Goal: Check status: Check status

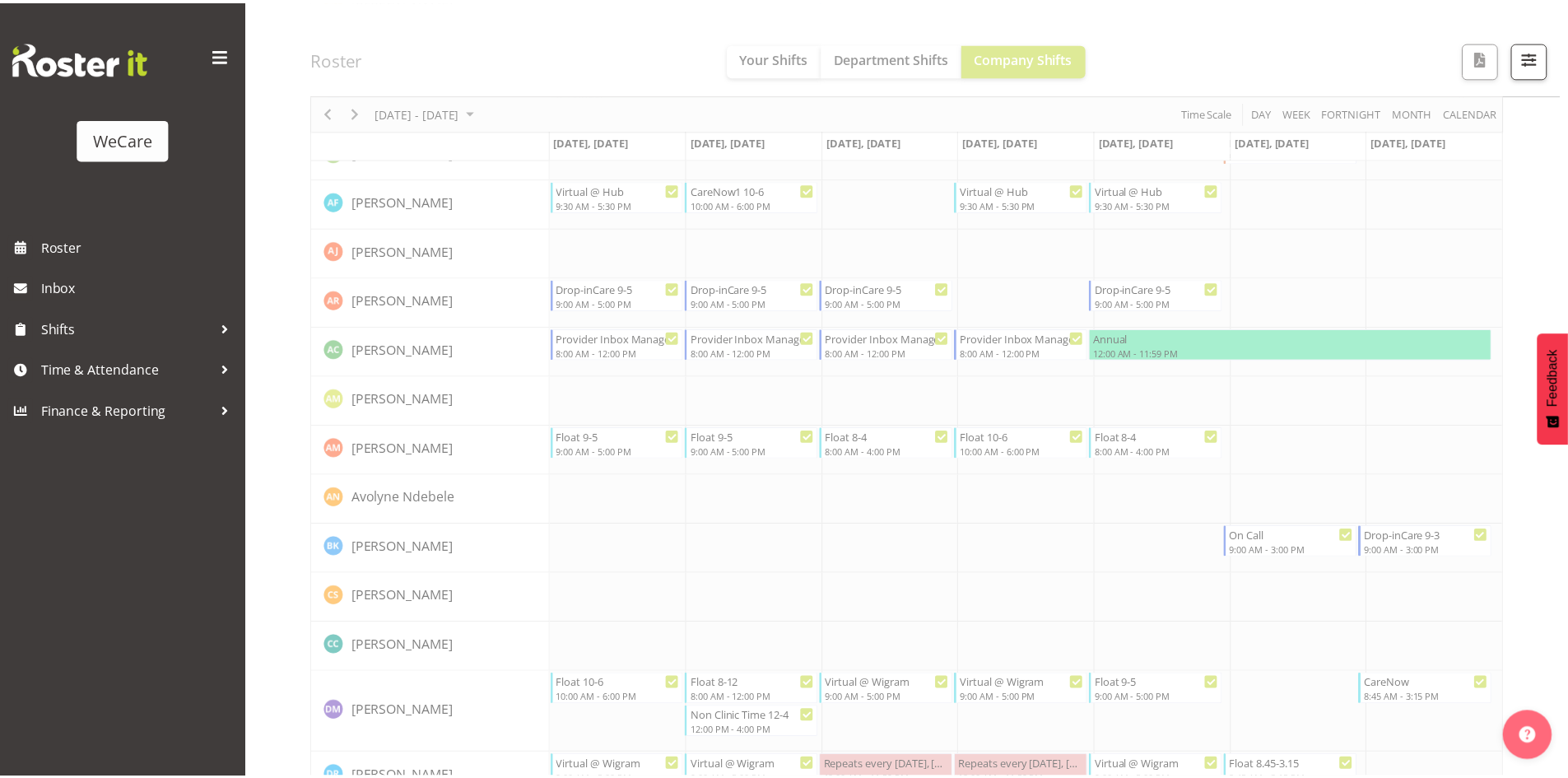
scroll to position [4530, 0]
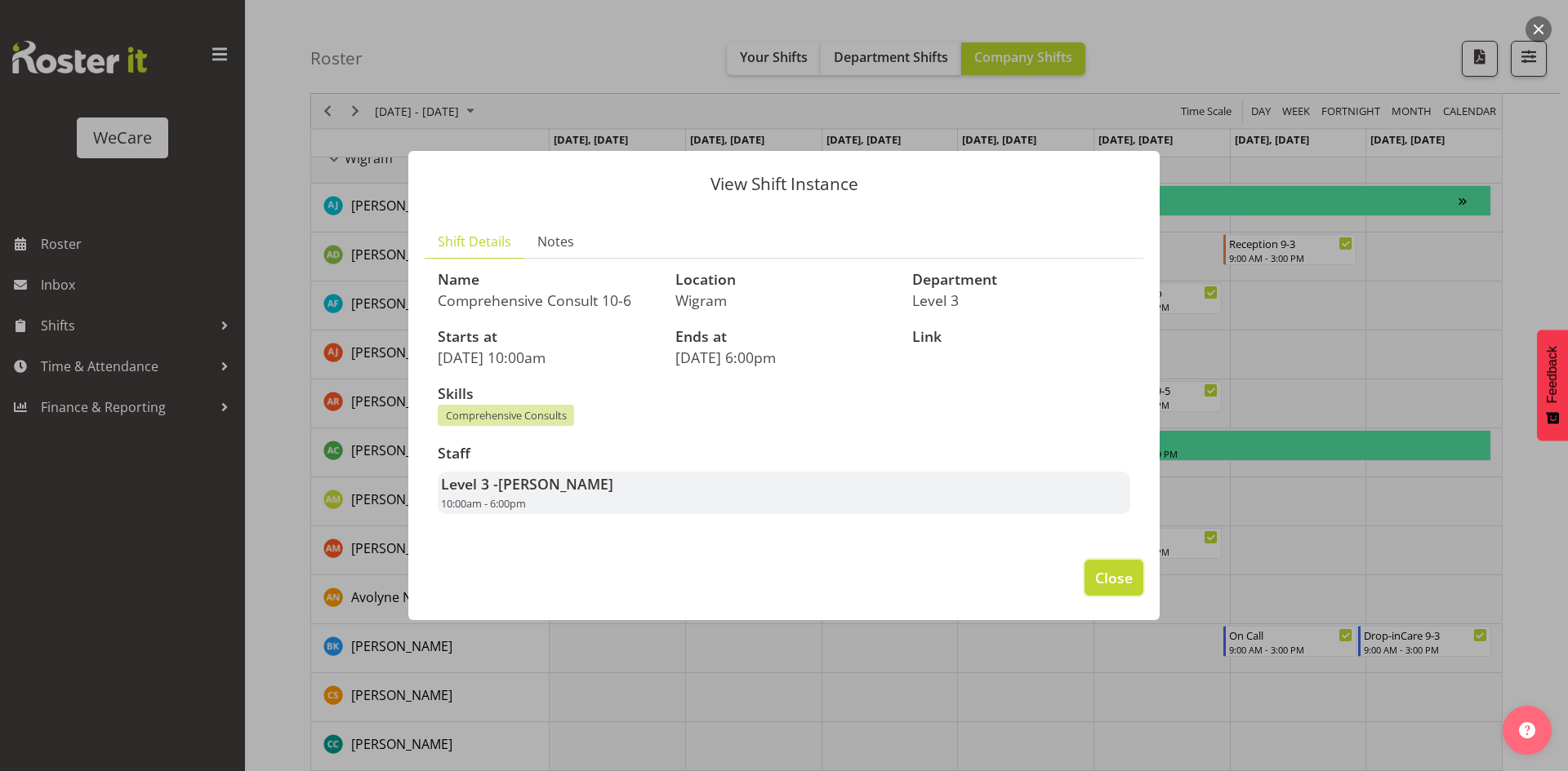
drag, startPoint x: 1118, startPoint y: 582, endPoint x: 1102, endPoint y: 524, distance: 60.2
click at [1118, 581] on span "Close" at bounding box center [1113, 577] width 37 height 21
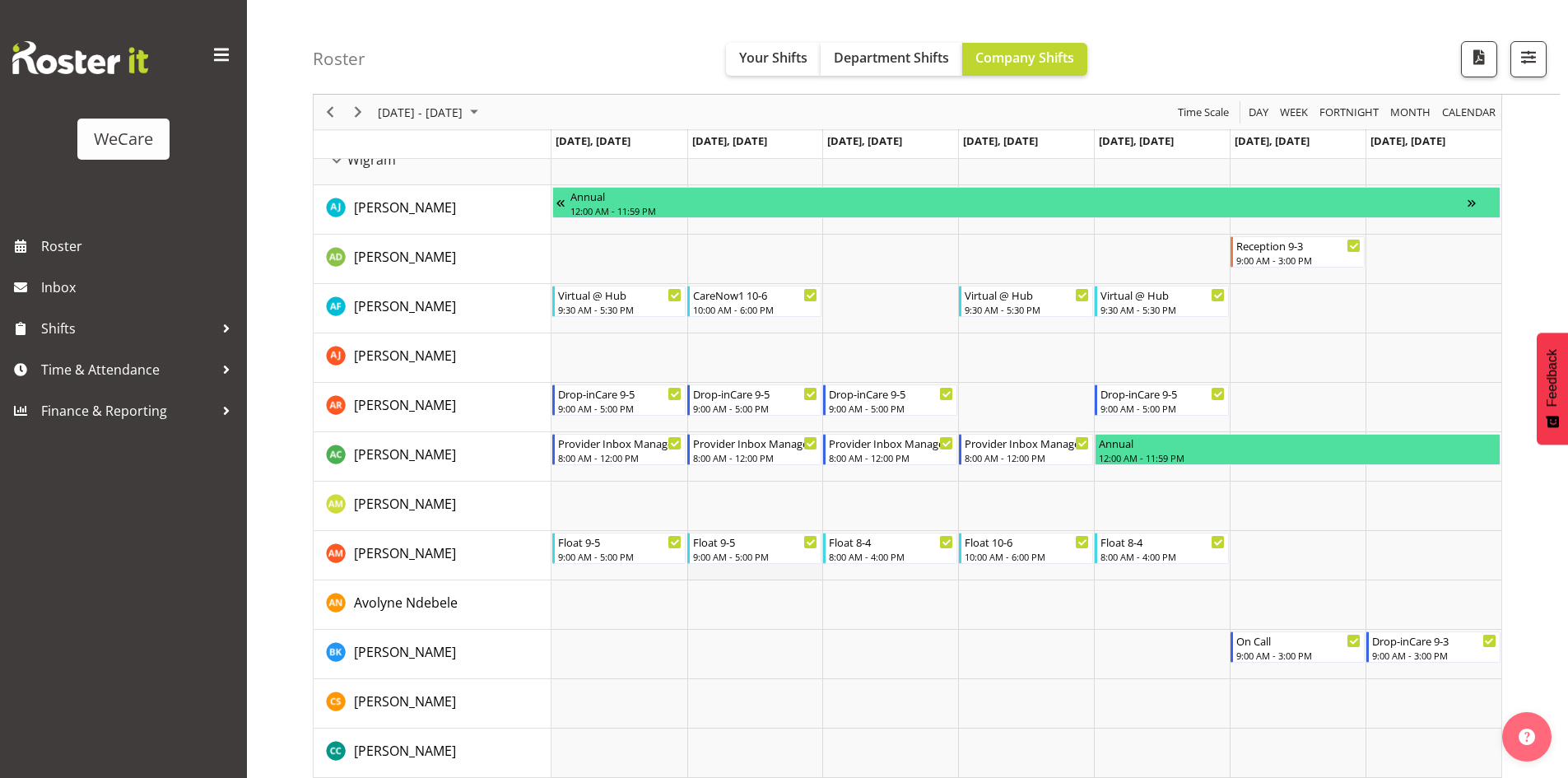
click at [759, 567] on td "Timeline Week of August 13, 2025" at bounding box center [755, 556] width 135 height 49
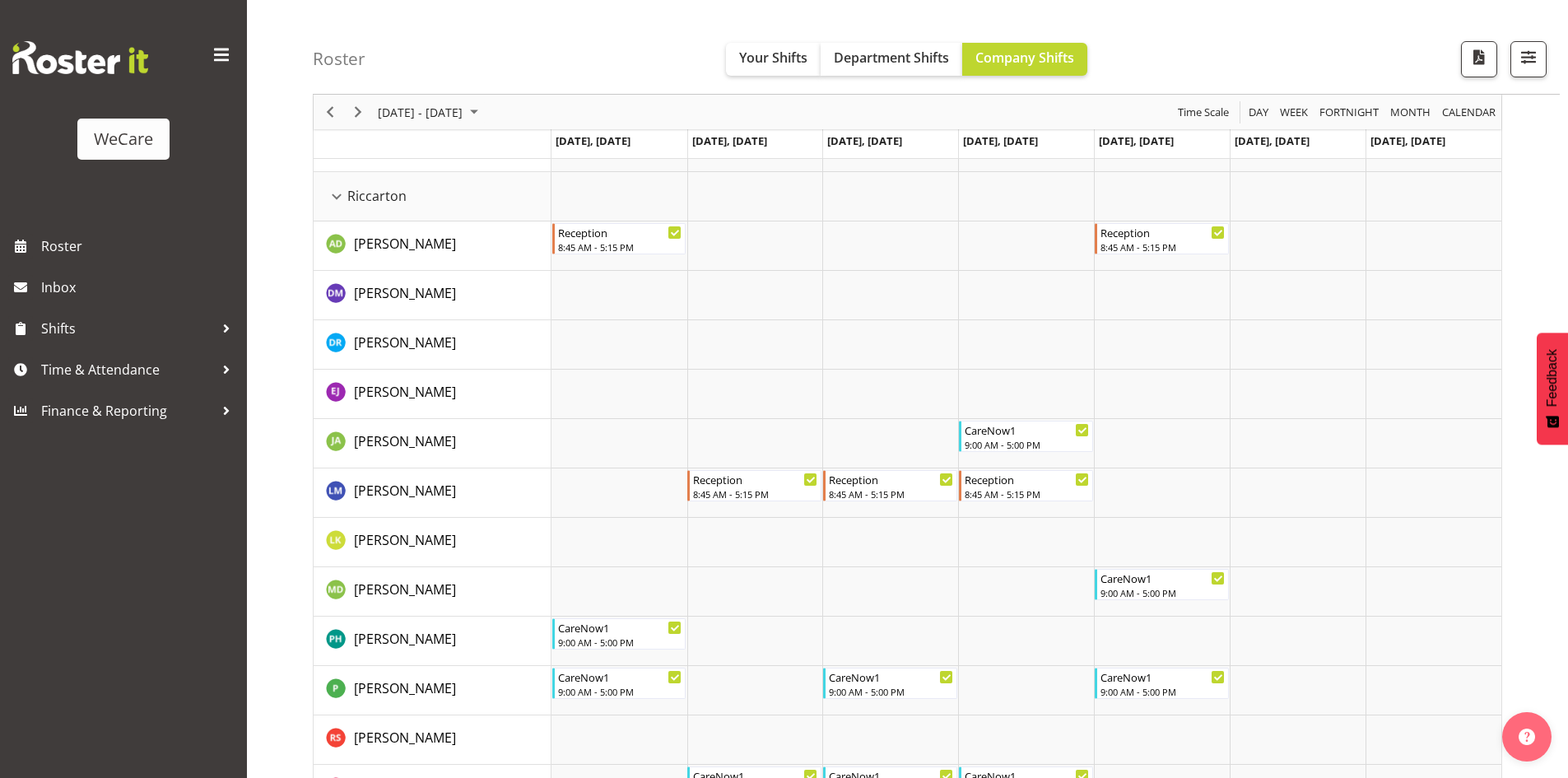
scroll to position [3706, 0]
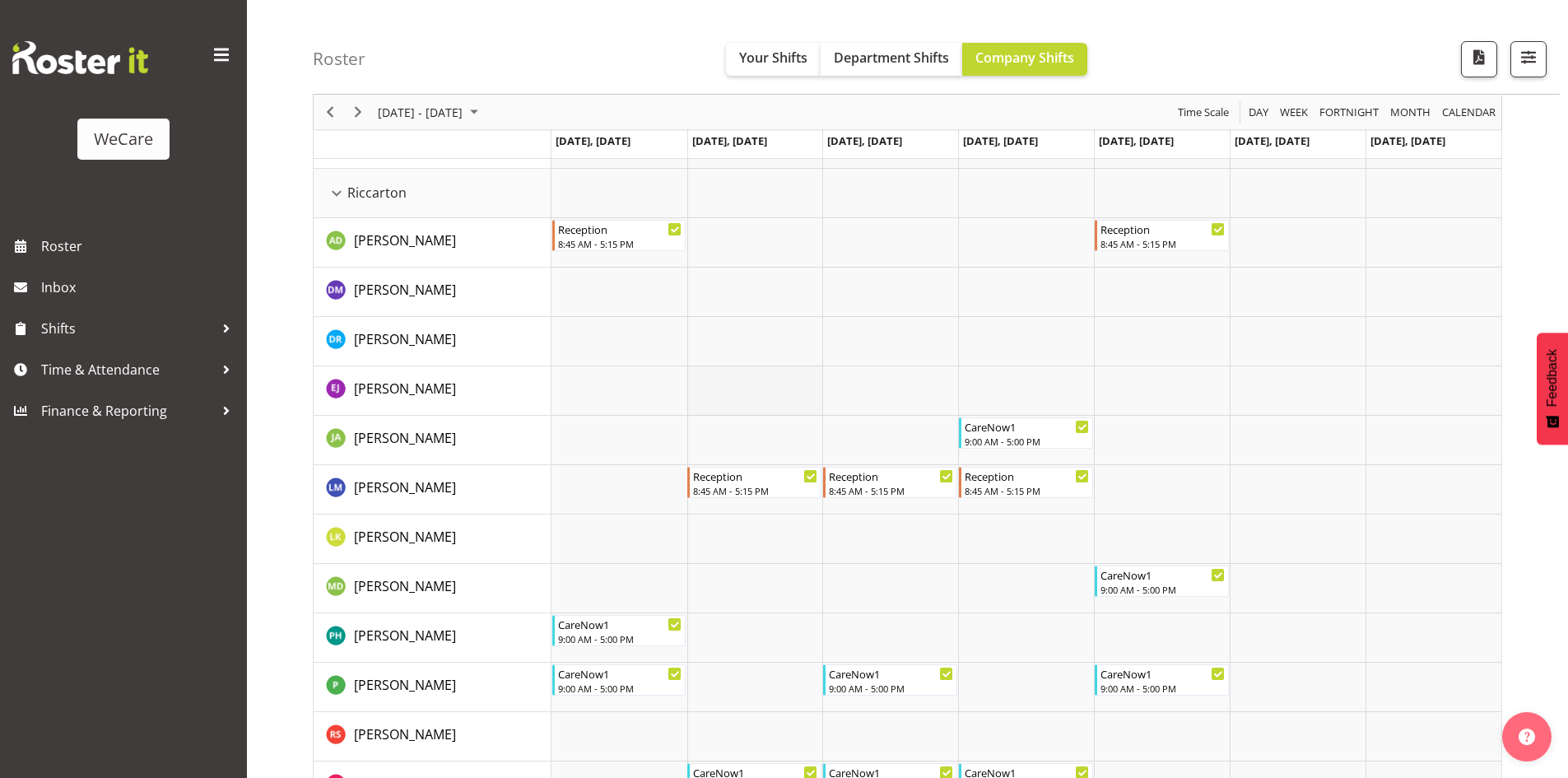
click at [806, 386] on td "Timeline Week of August 13, 2025" at bounding box center [755, 391] width 135 height 49
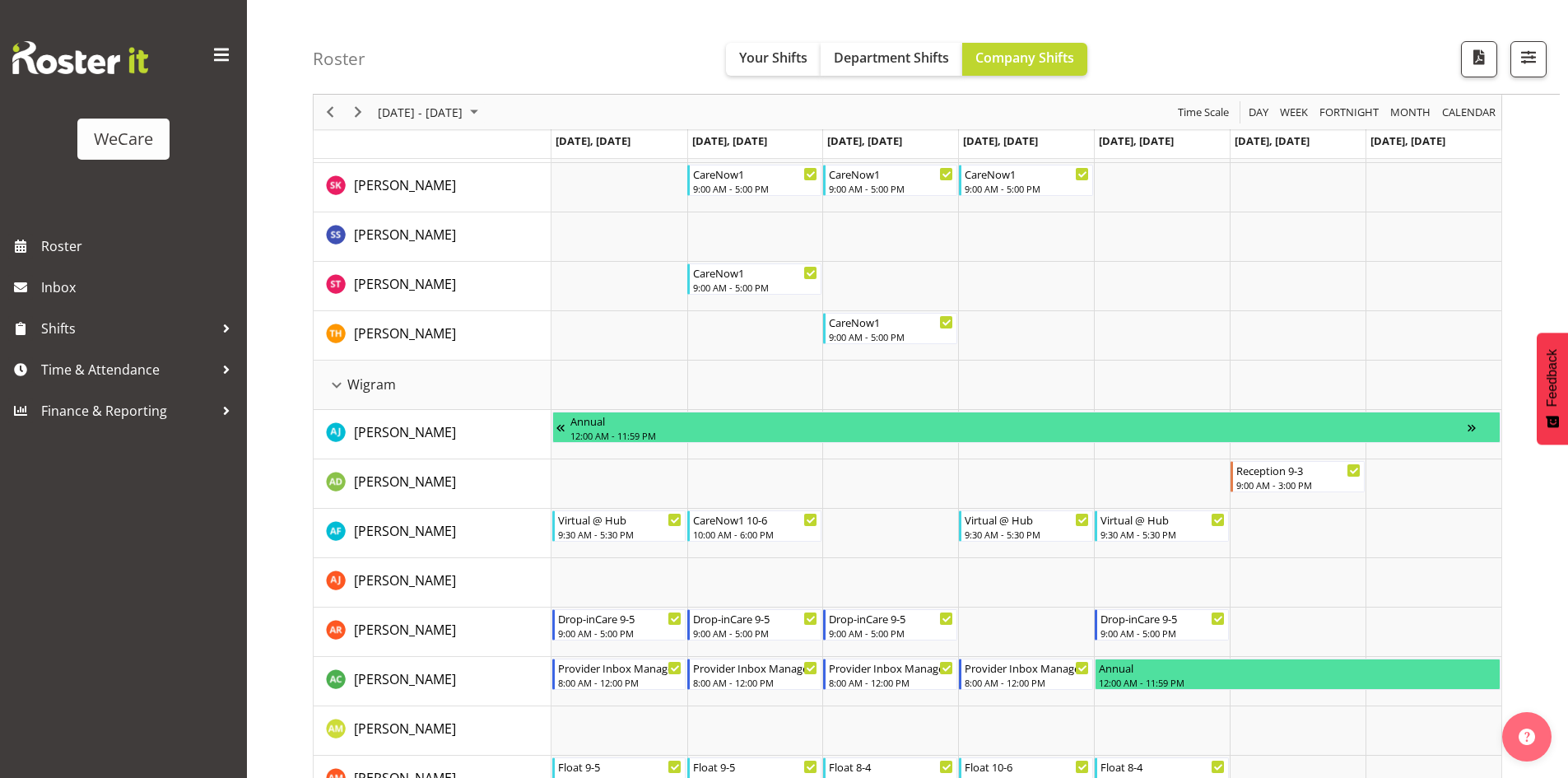
scroll to position [4447, 0]
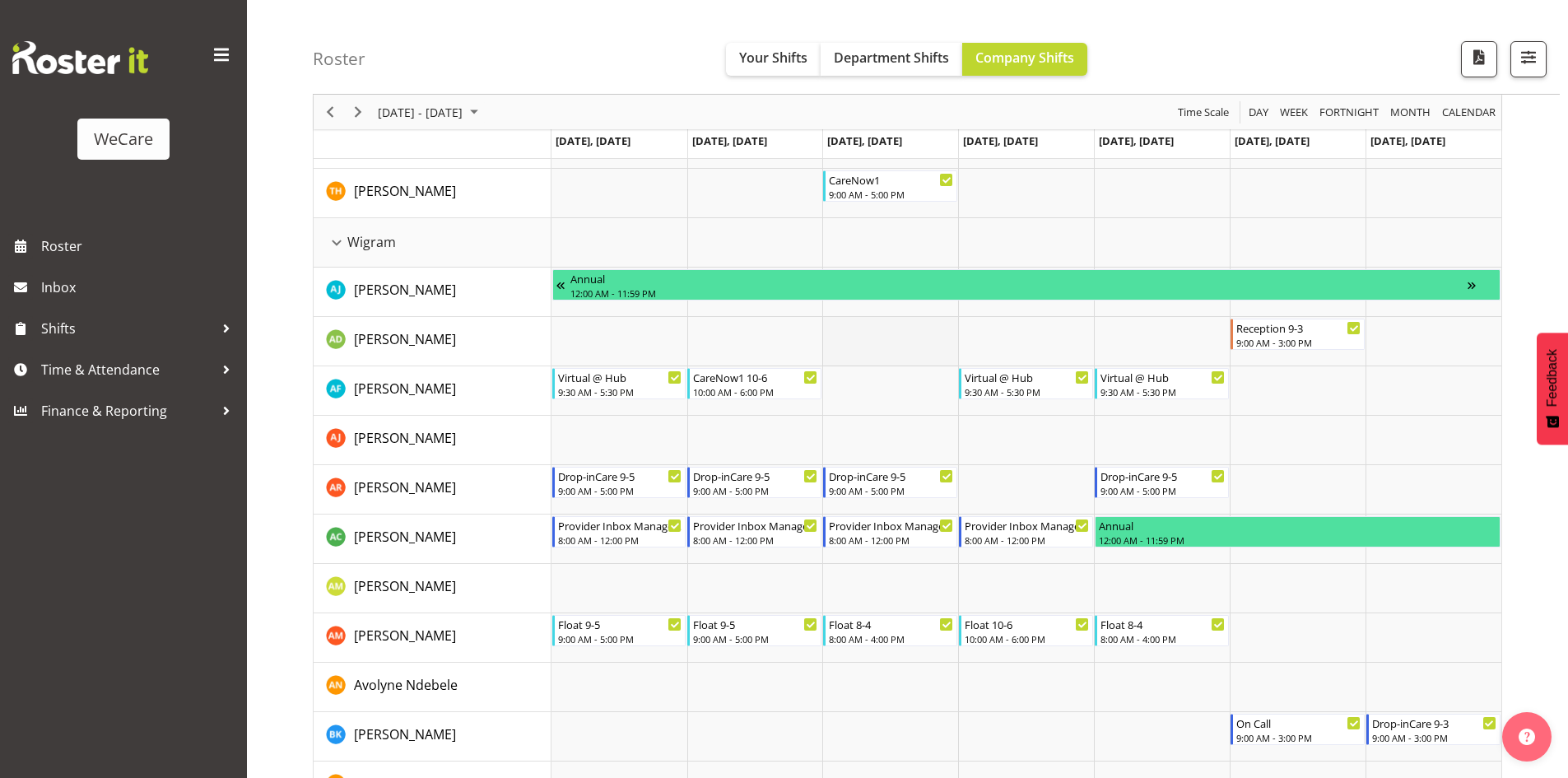
click at [877, 324] on td "Timeline Week of August 13, 2025" at bounding box center [890, 341] width 135 height 49
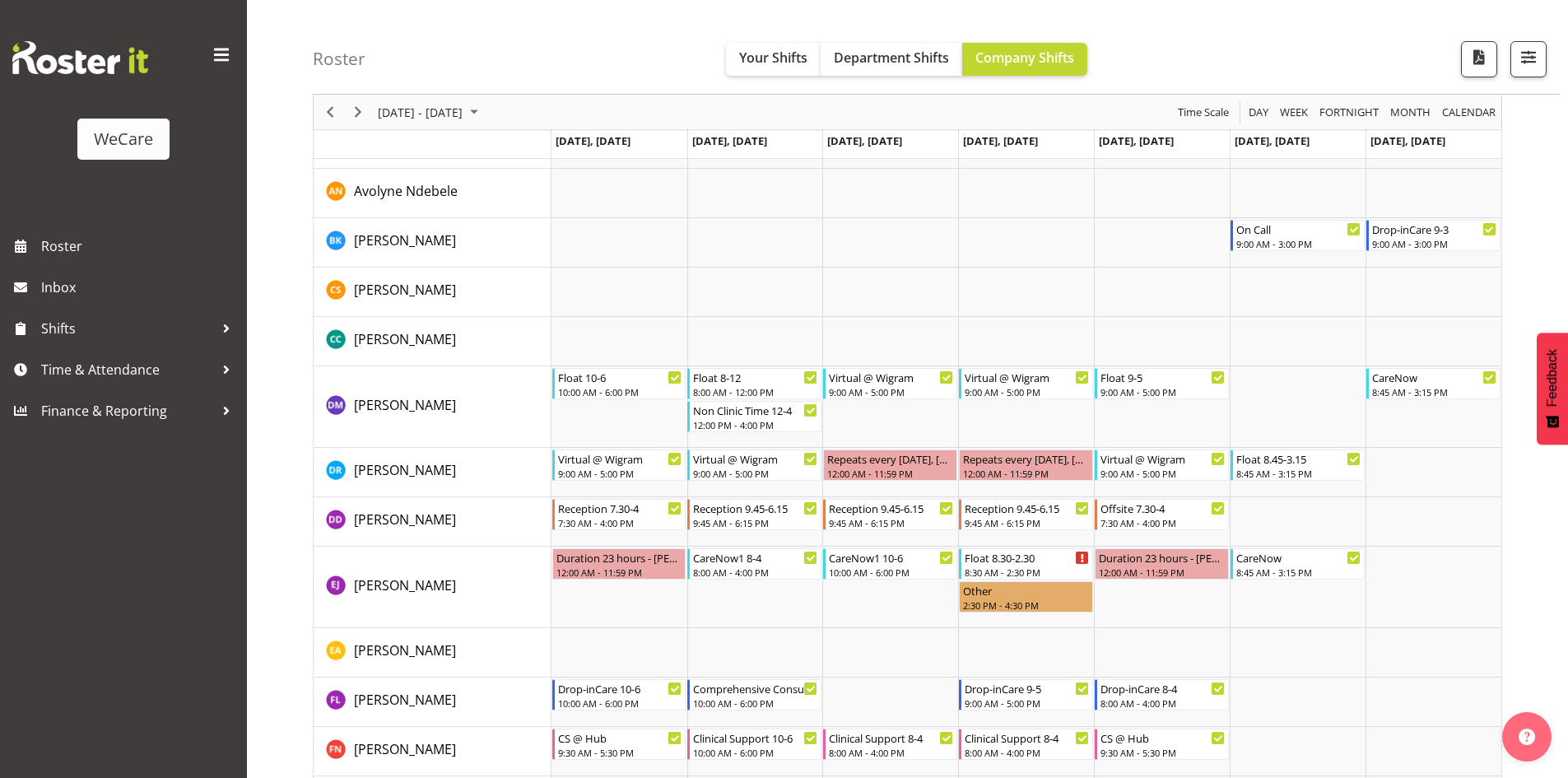
scroll to position [4612, 0]
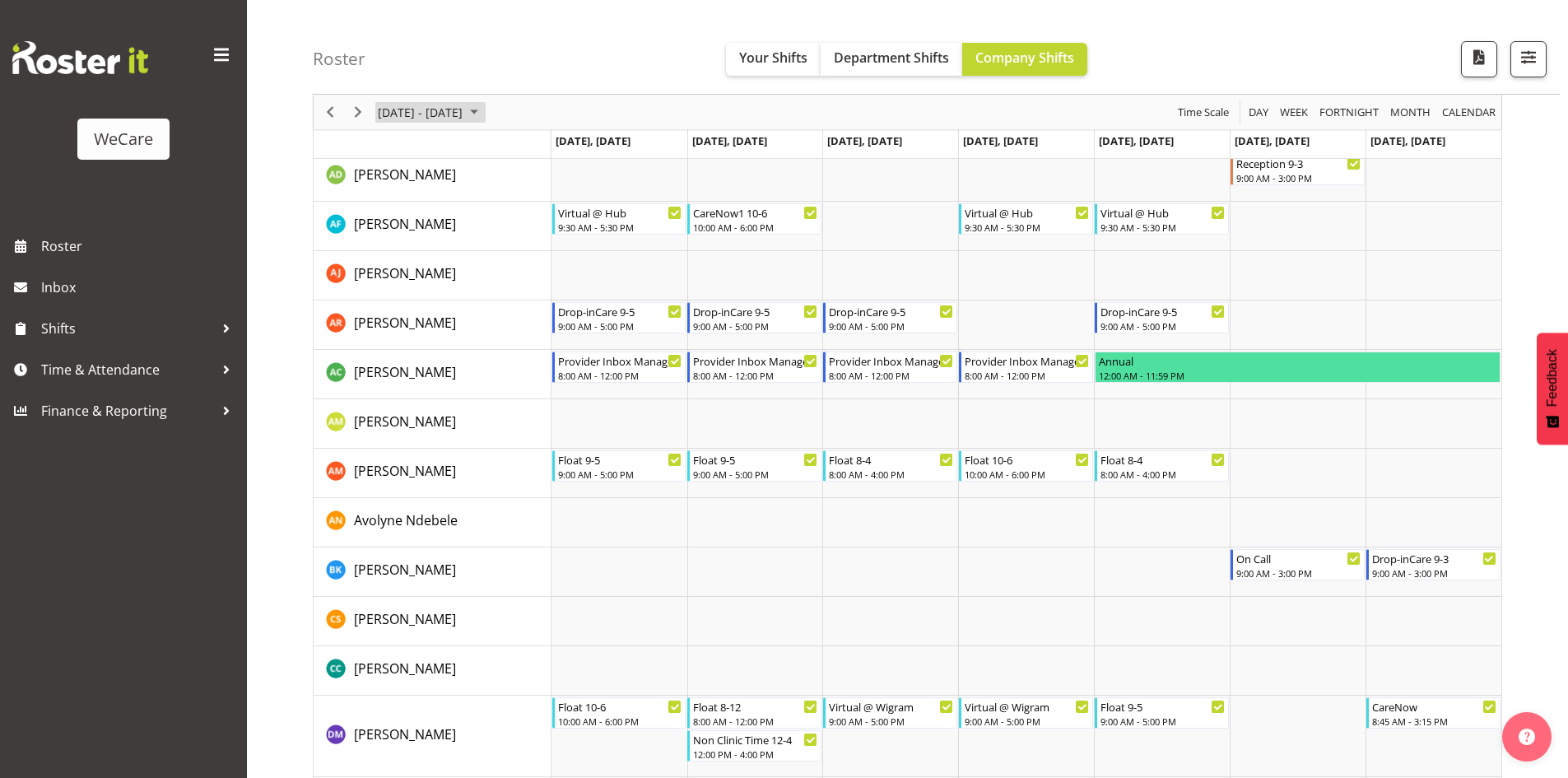
click at [484, 106] on span "August 11 - 17, 2025" at bounding box center [475, 113] width 20 height 20
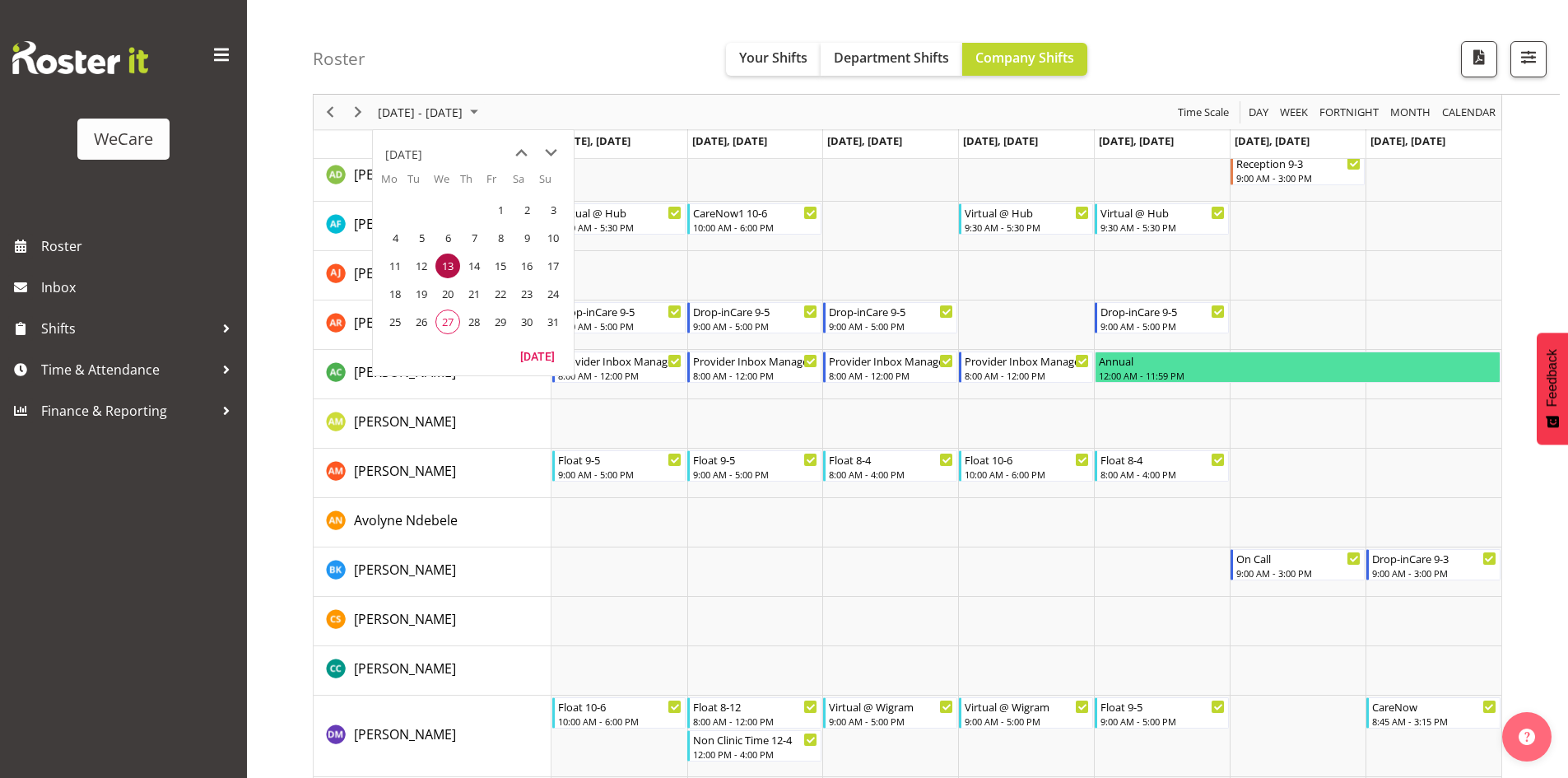
click at [481, 322] on span "28" at bounding box center [474, 321] width 25 height 25
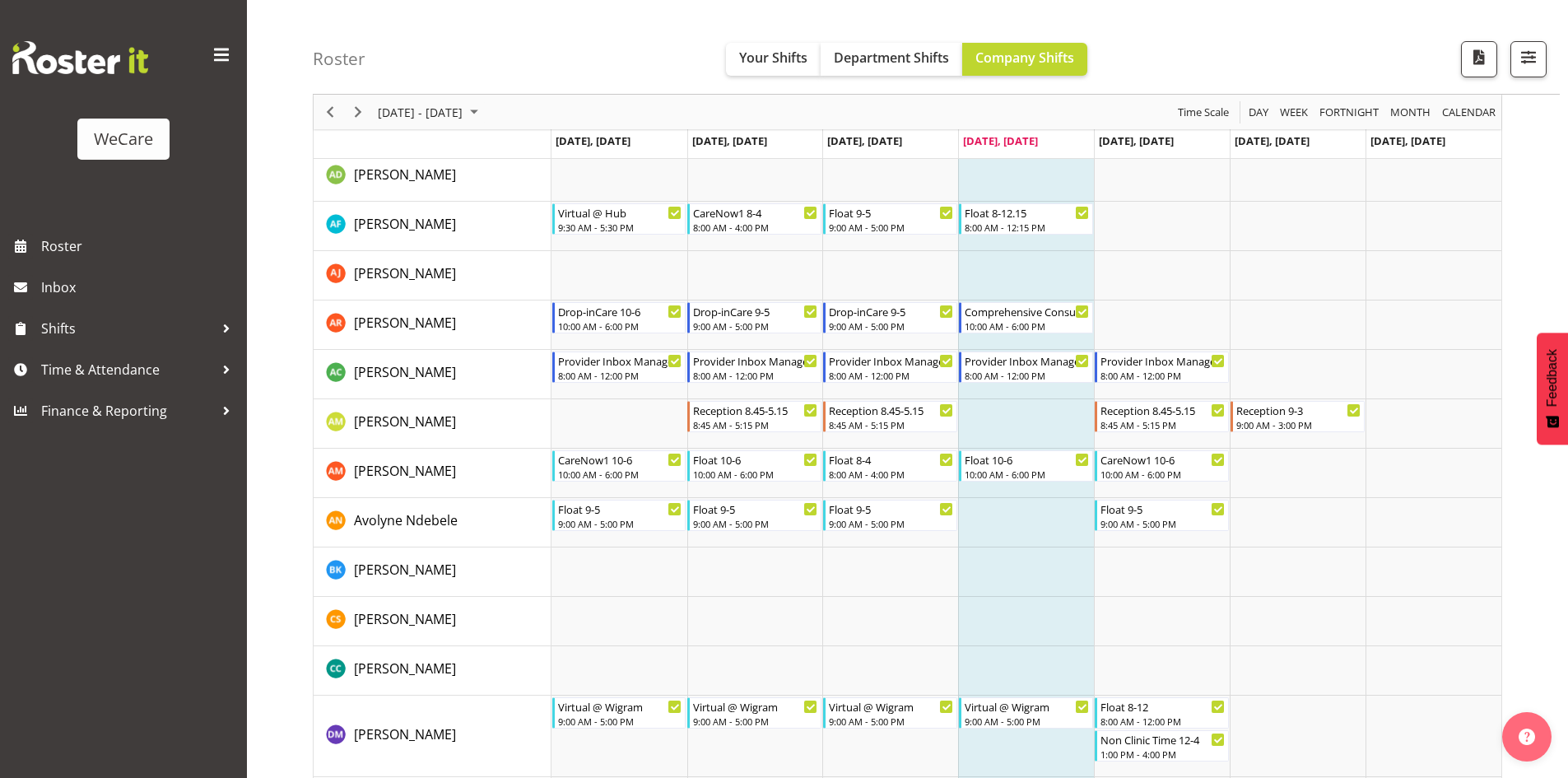
click at [1019, 604] on td "Timeline Week of August 28, 2025" at bounding box center [1026, 621] width 135 height 49
click at [1030, 631] on td "Timeline Week of August 28, 2025" at bounding box center [1026, 621] width 135 height 49
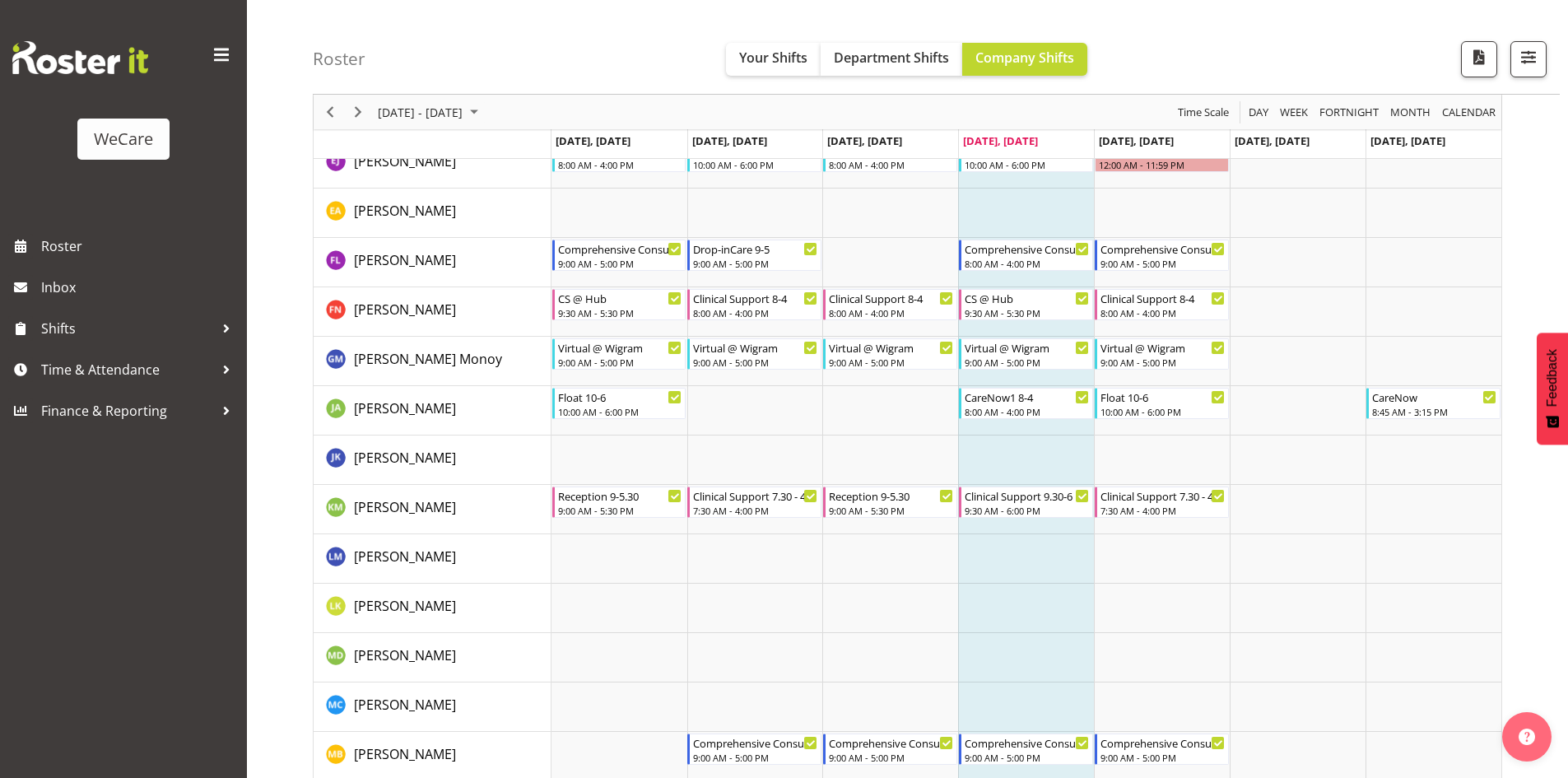
scroll to position [5354, 0]
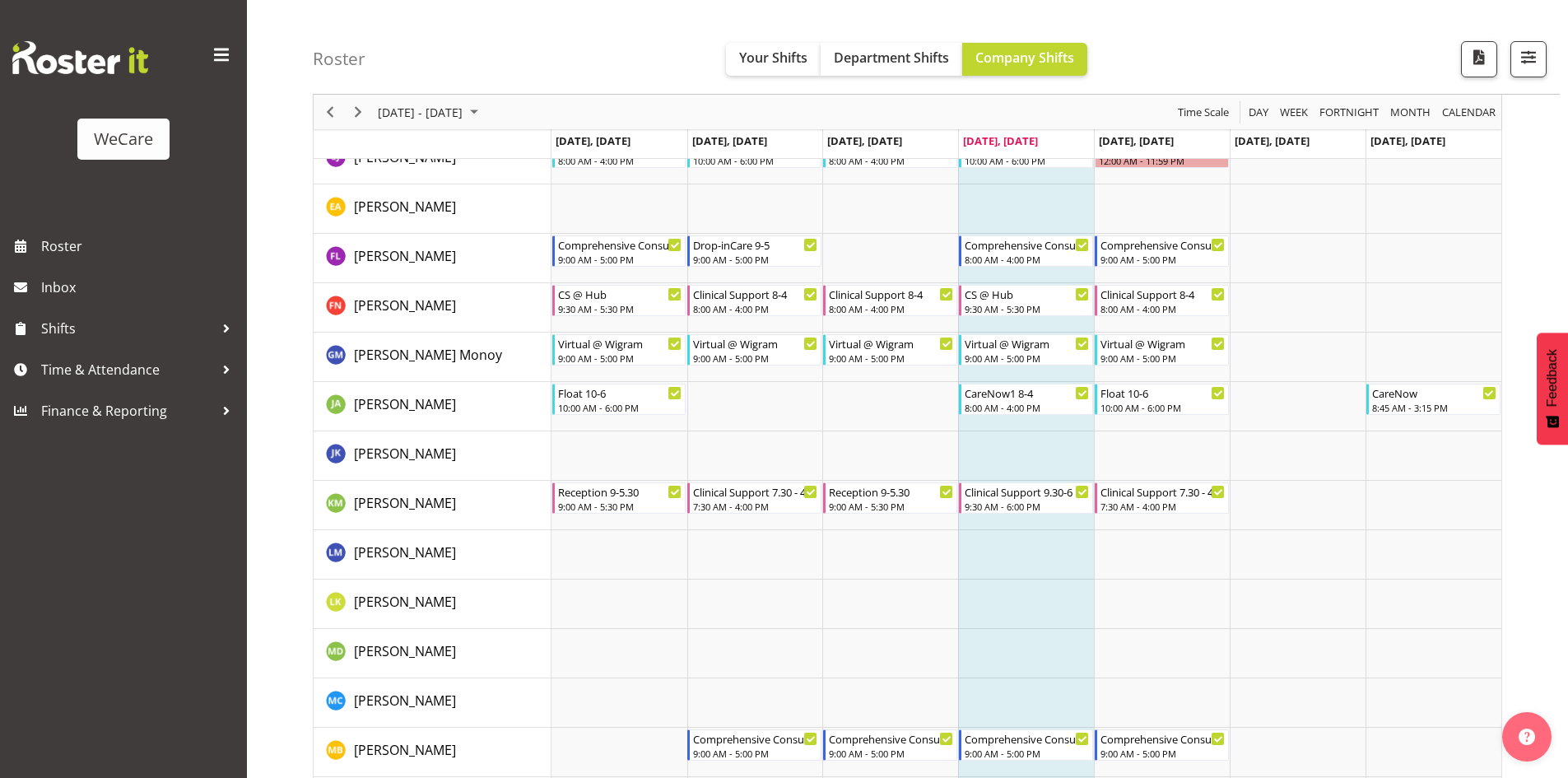
click at [1057, 627] on td "Timeline Week of August 28, 2025" at bounding box center [1026, 604] width 135 height 49
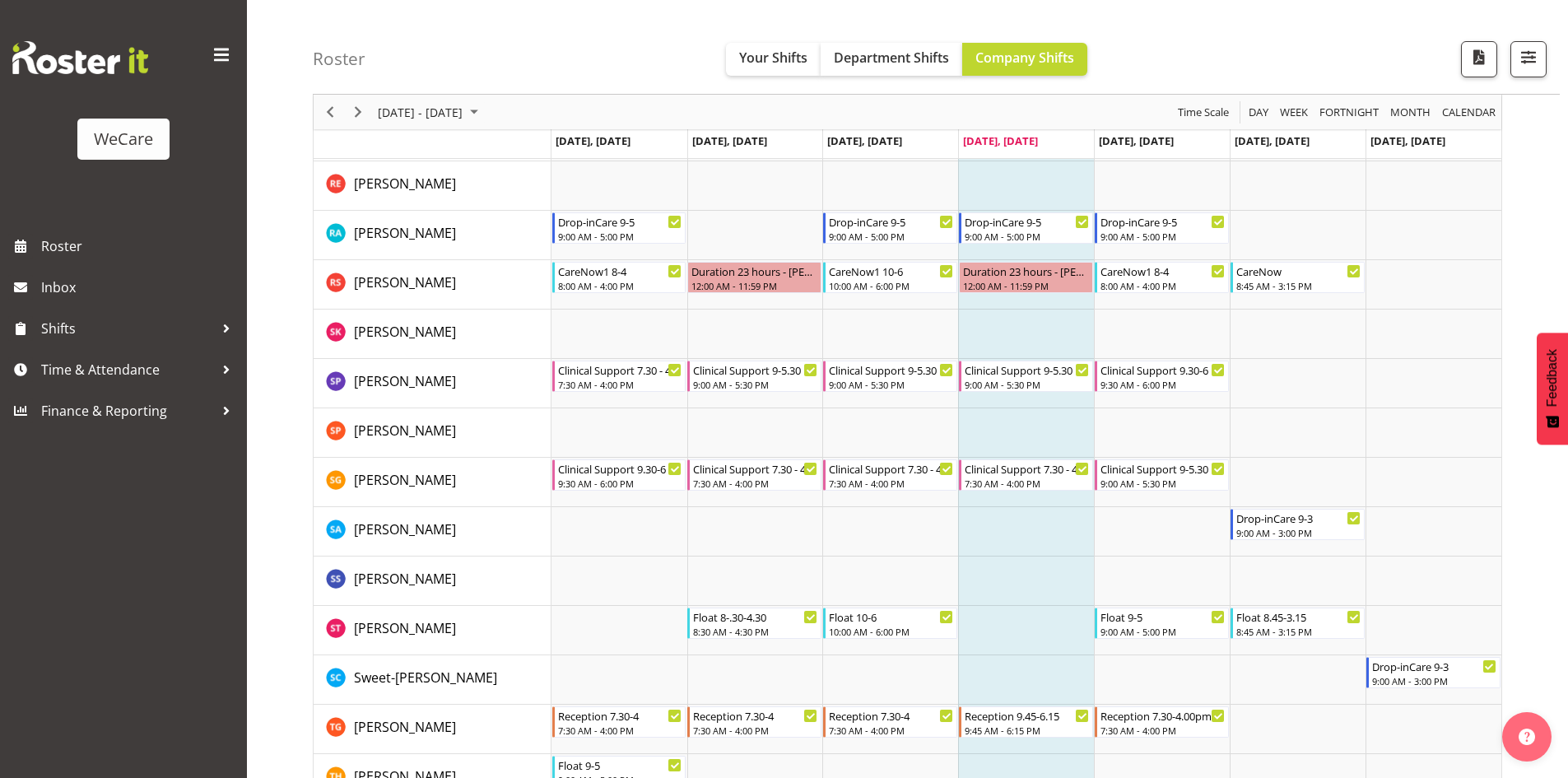
scroll to position [6342, 0]
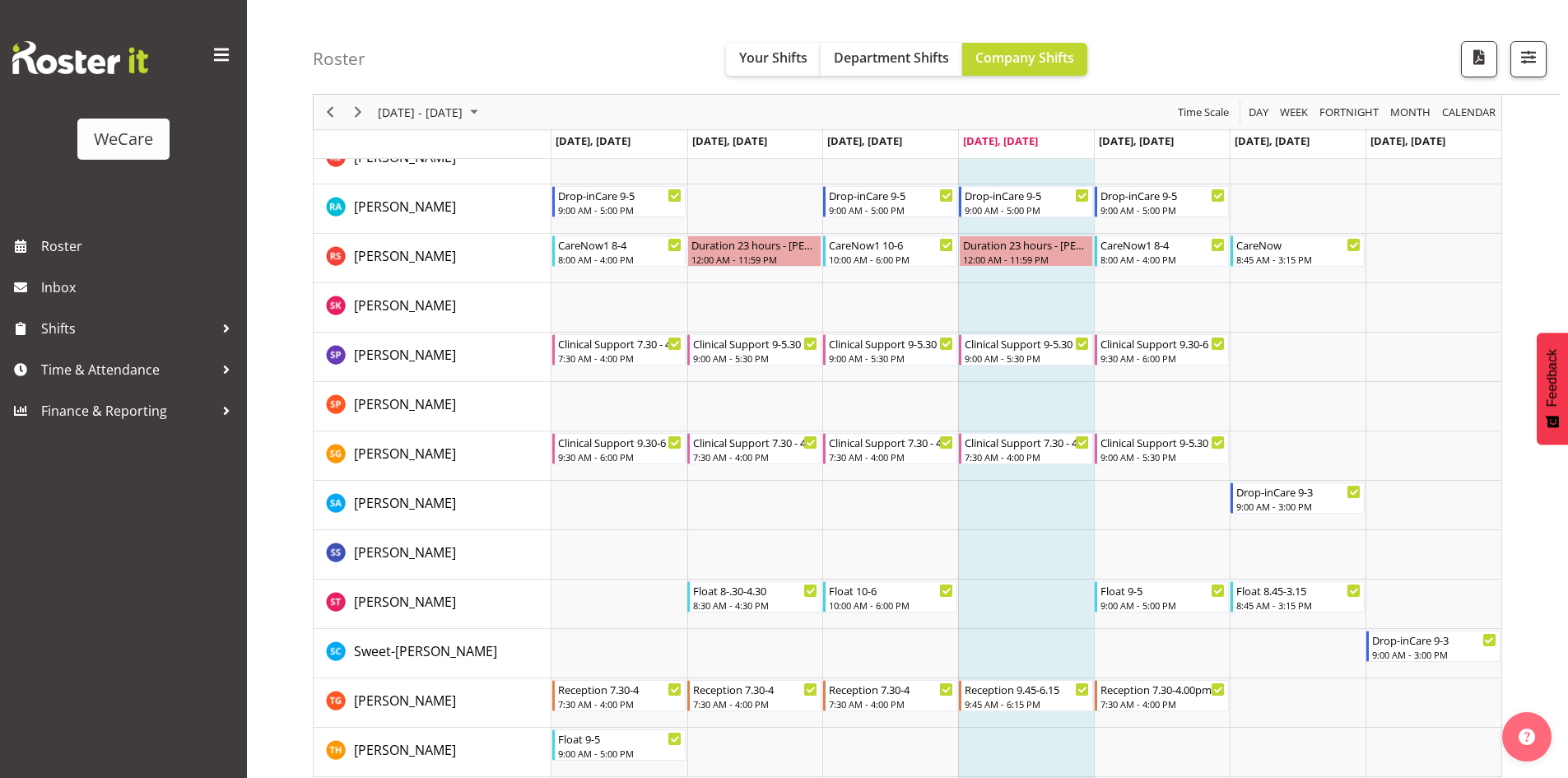
drag, startPoint x: 1051, startPoint y: 596, endPoint x: 1039, endPoint y: 603, distance: 13.9
click at [1048, 598] on td "Timeline Week of August 28, 2025" at bounding box center [1026, 604] width 135 height 49
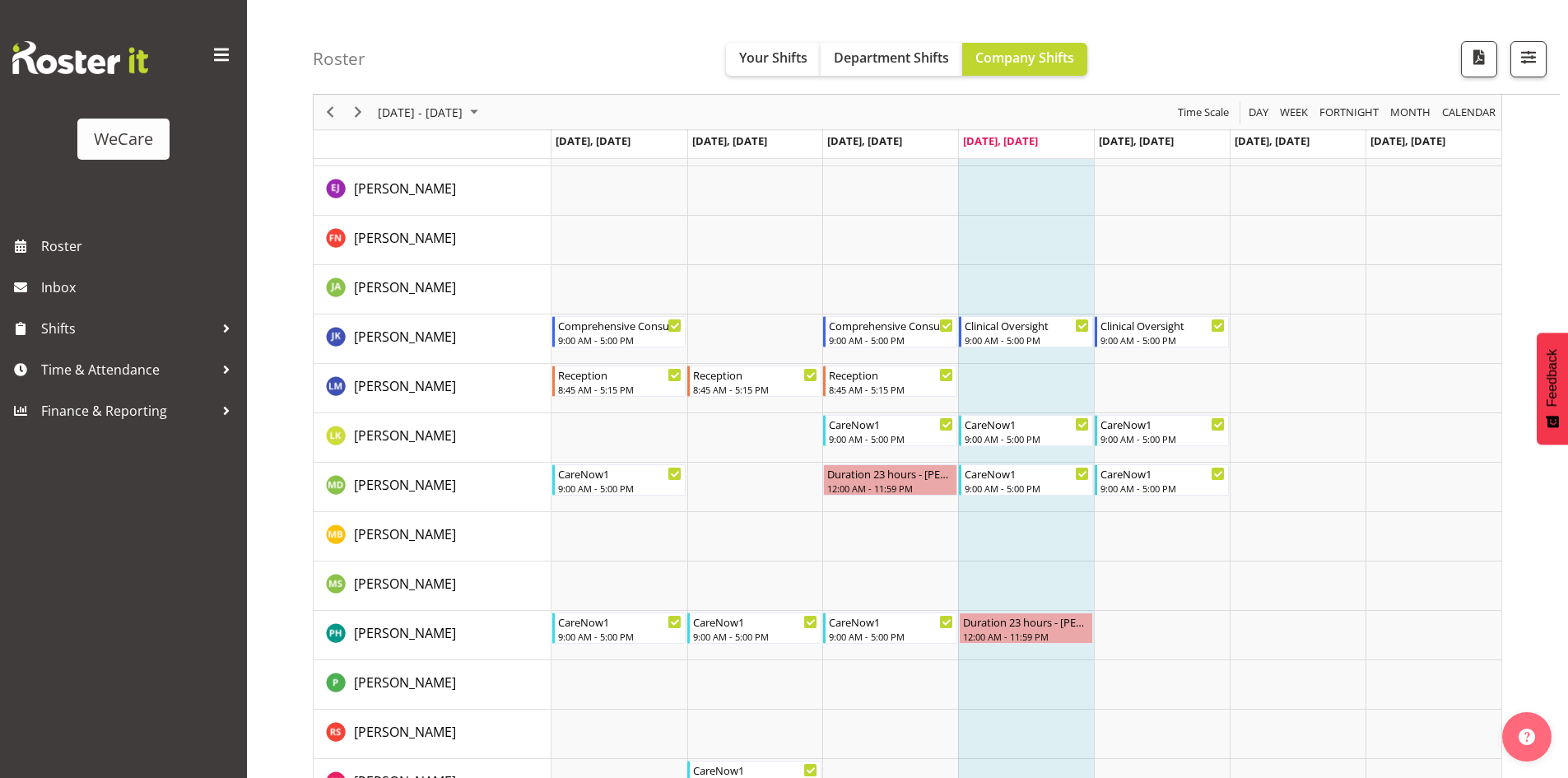
scroll to position [2121, 0]
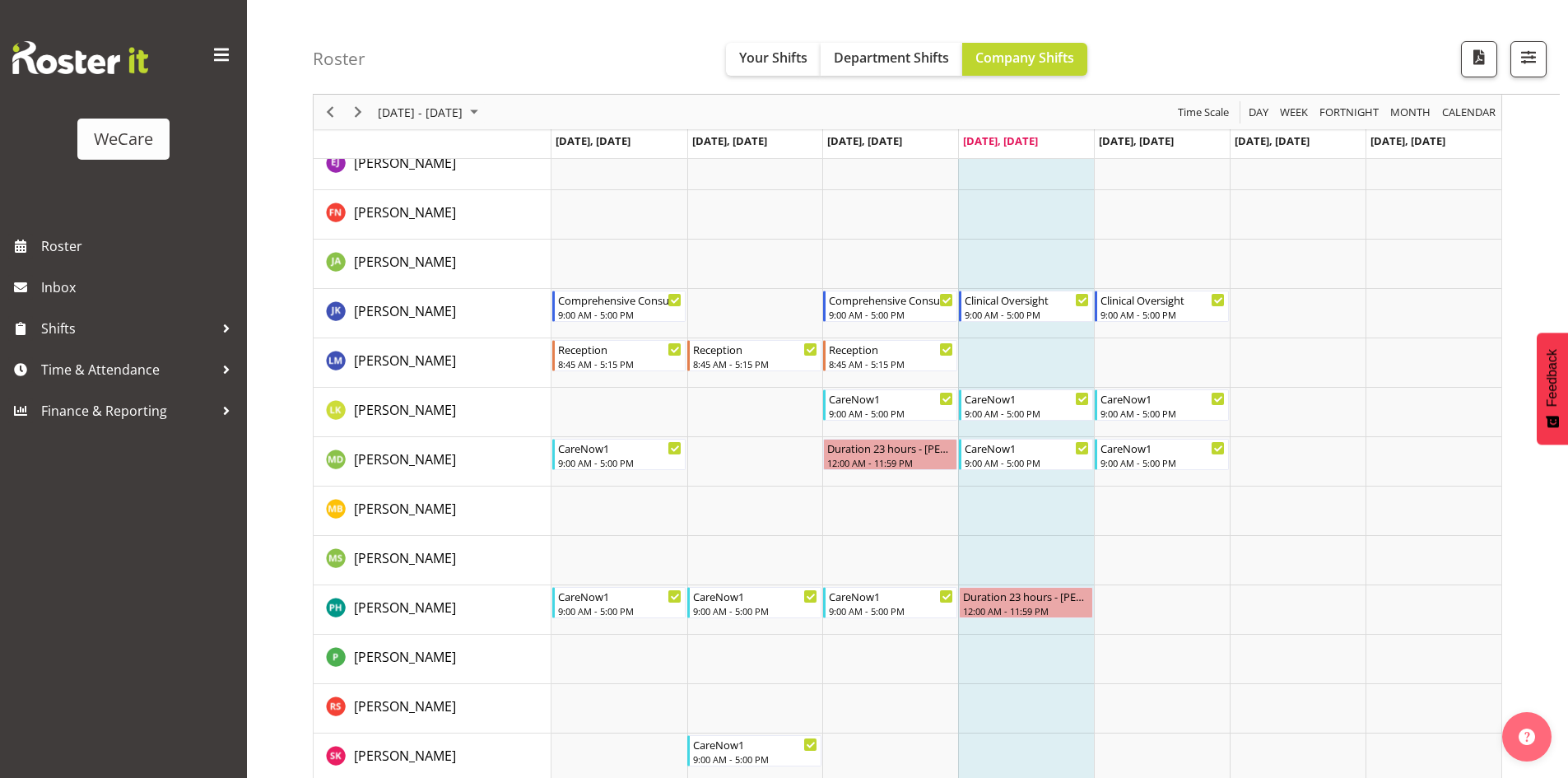
click at [1021, 516] on td "Timeline Week of August 28, 2025" at bounding box center [1026, 512] width 135 height 49
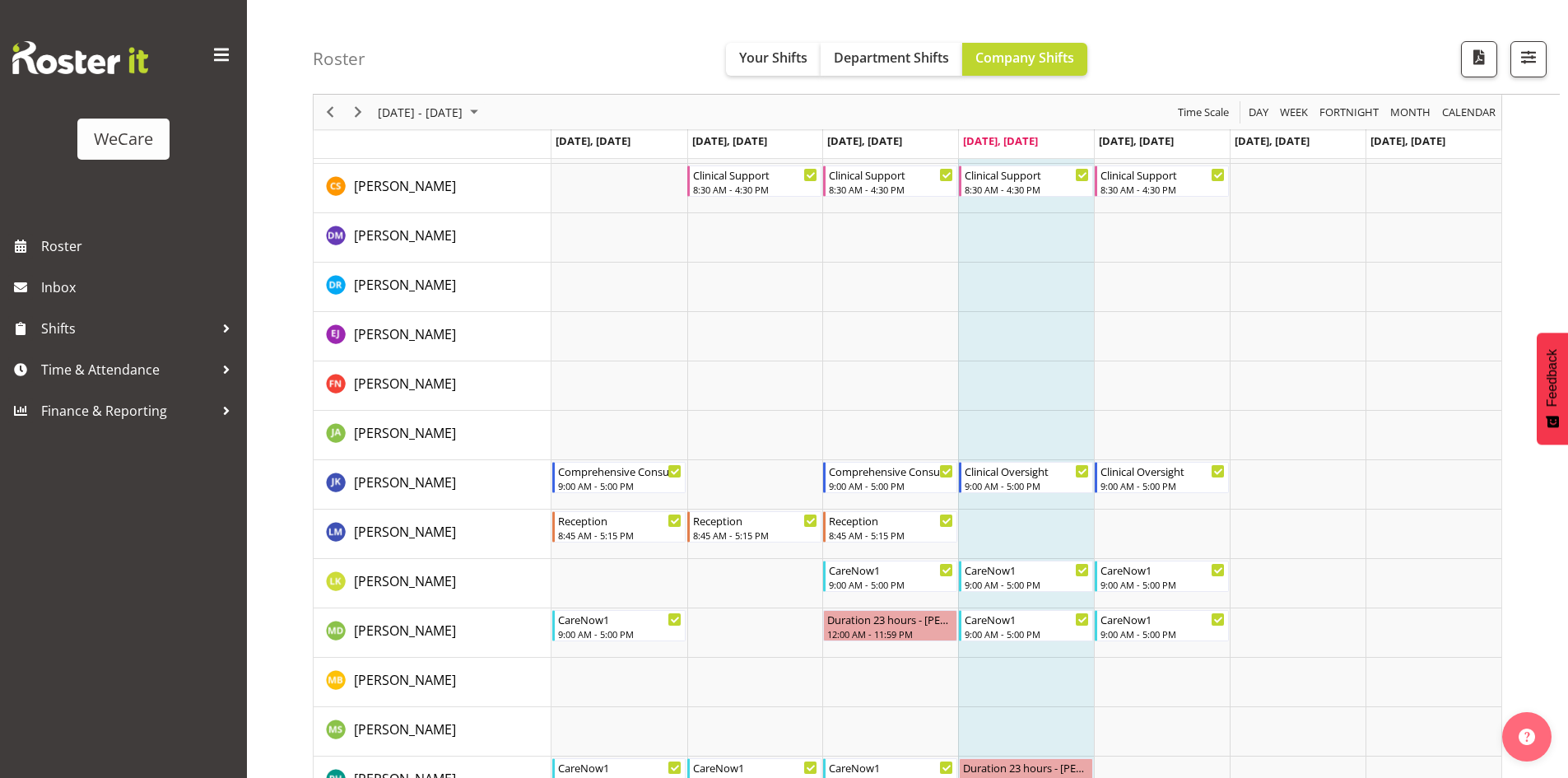
scroll to position [1956, 0]
